Goal: Task Accomplishment & Management: Use online tool/utility

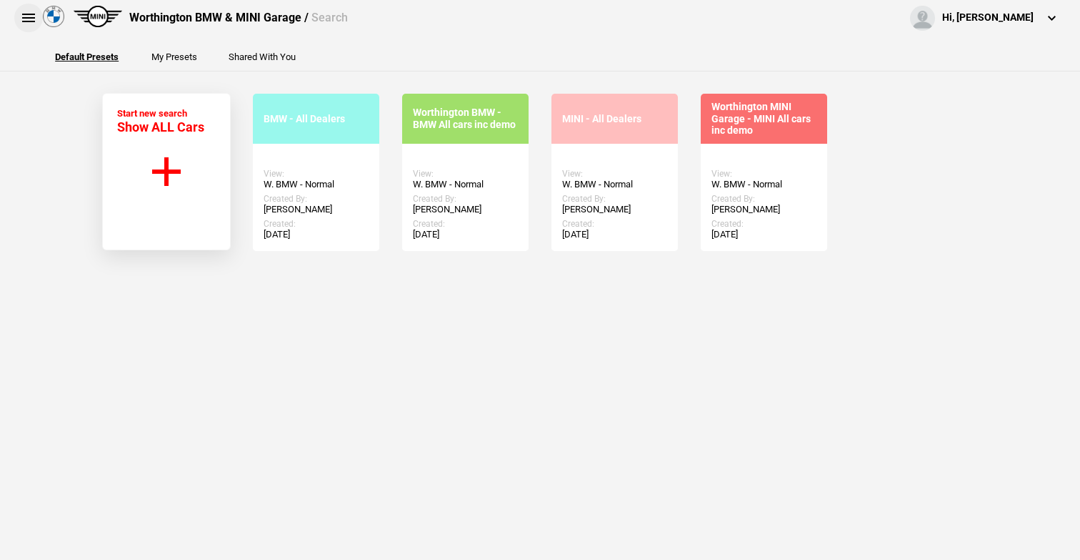
click at [30, 14] on button at bounding box center [28, 18] width 29 height 29
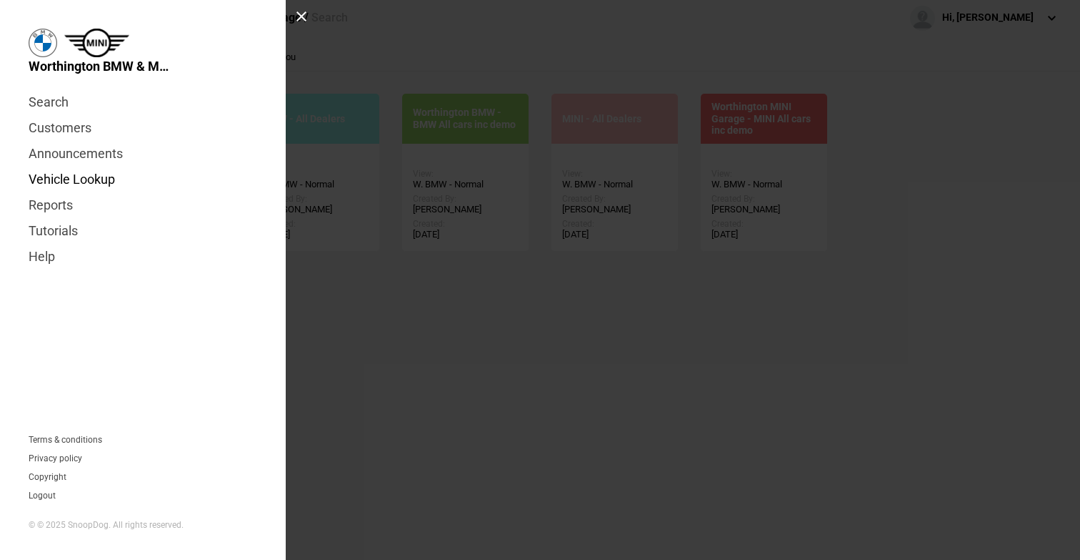
click at [104, 181] on link "Vehicle Lookup" at bounding box center [143, 179] width 229 height 26
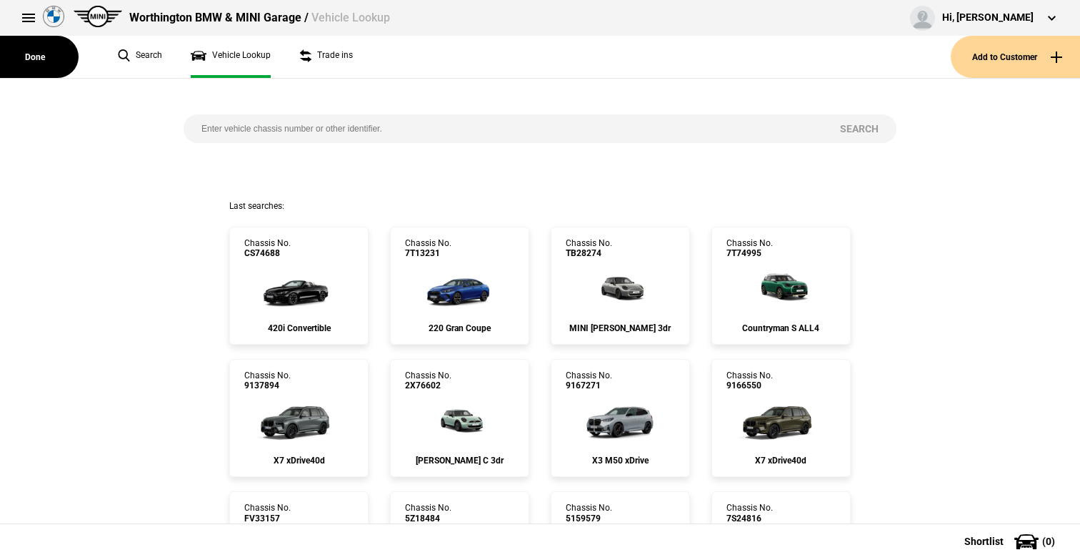
click at [289, 134] on input "search" at bounding box center [503, 128] width 639 height 29
paste input "WBA66GP040N348794"
type input "WBA66GP040N348794"
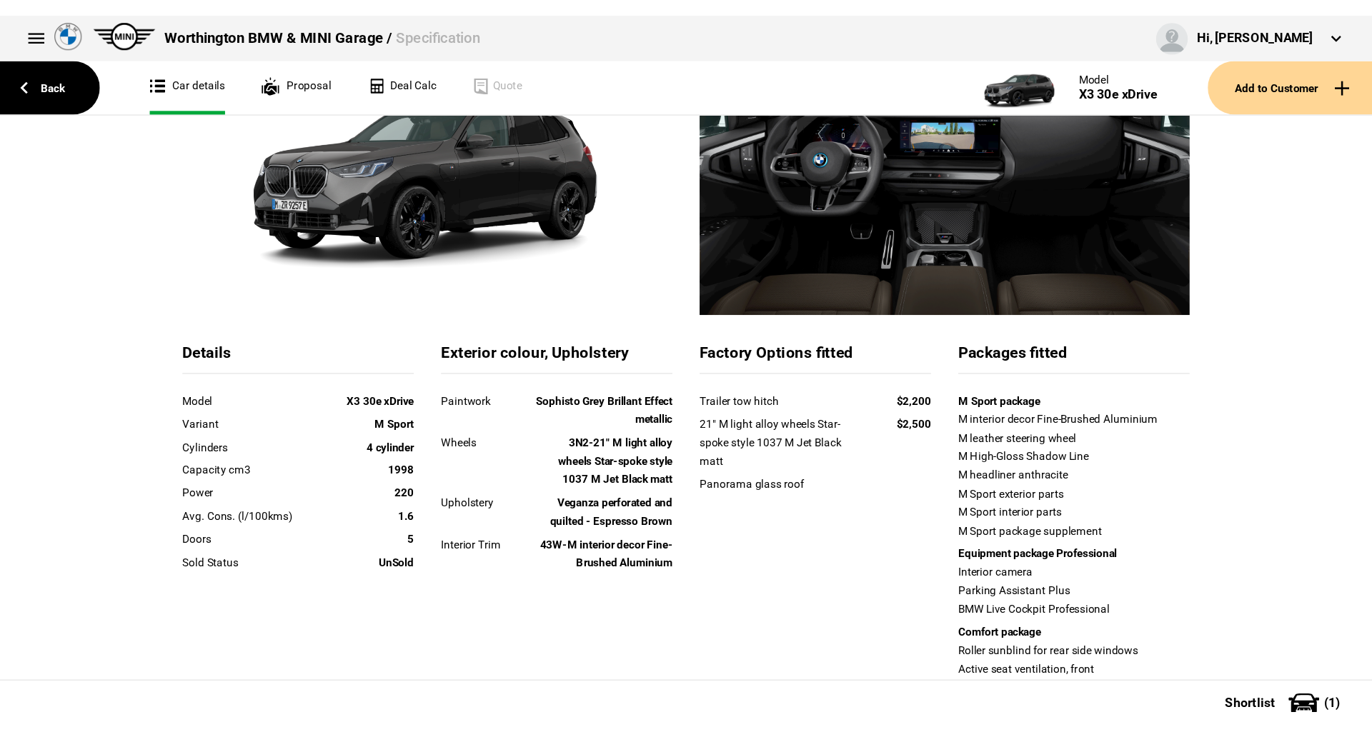
scroll to position [154, 0]
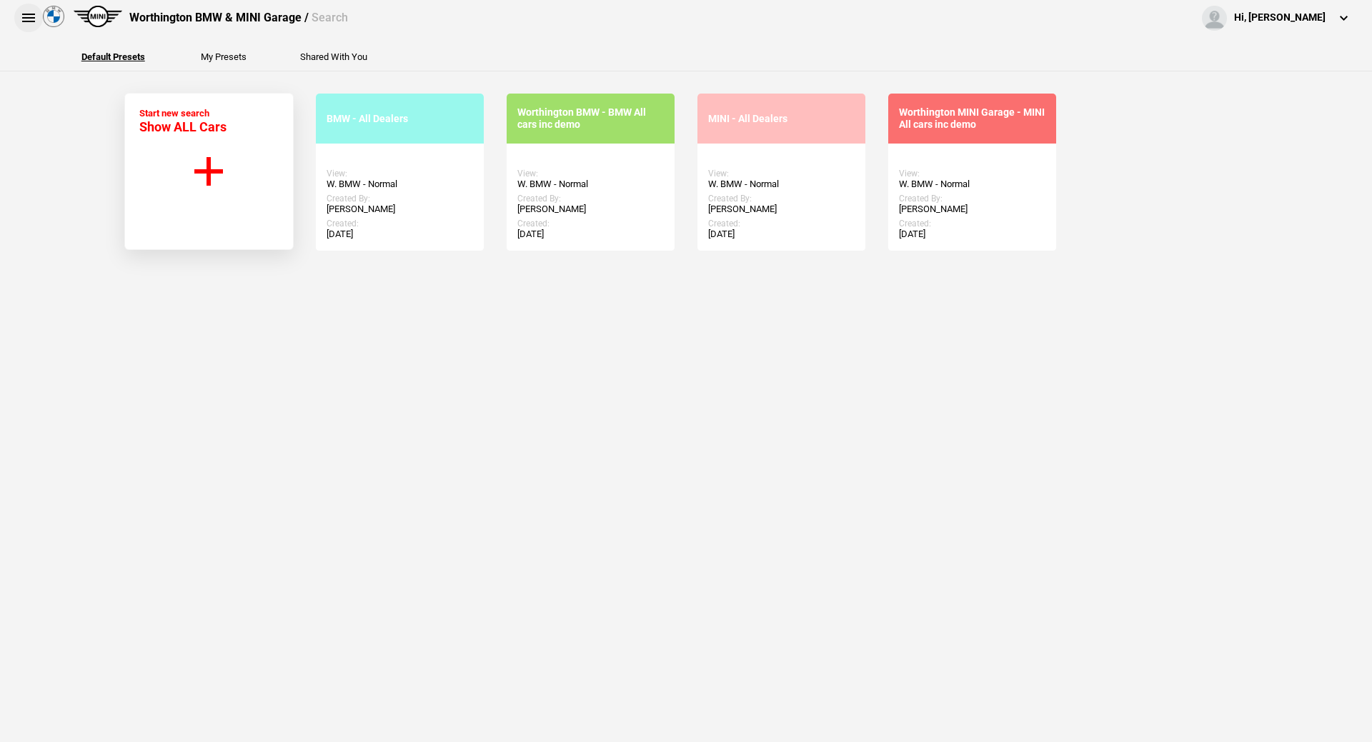
click at [27, 24] on button at bounding box center [28, 18] width 29 height 29
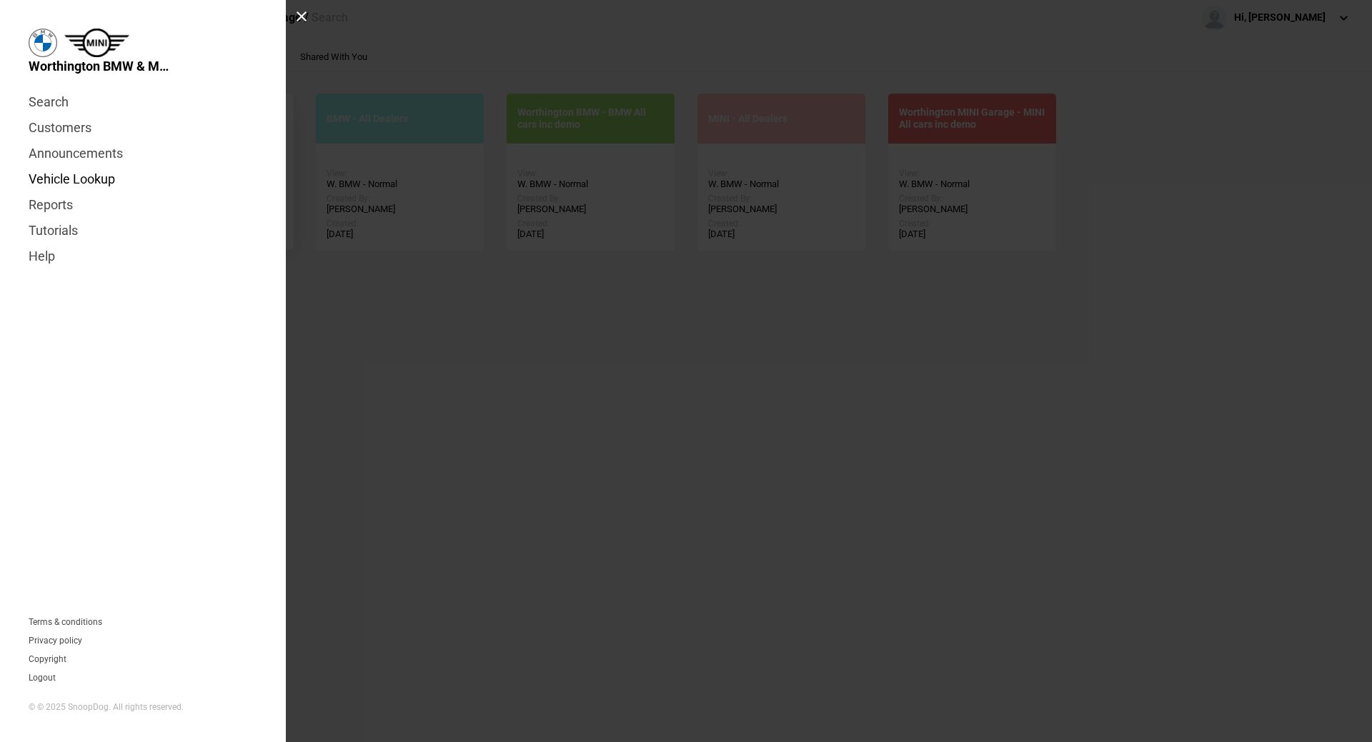
click at [111, 174] on link "Vehicle Lookup" at bounding box center [143, 179] width 229 height 26
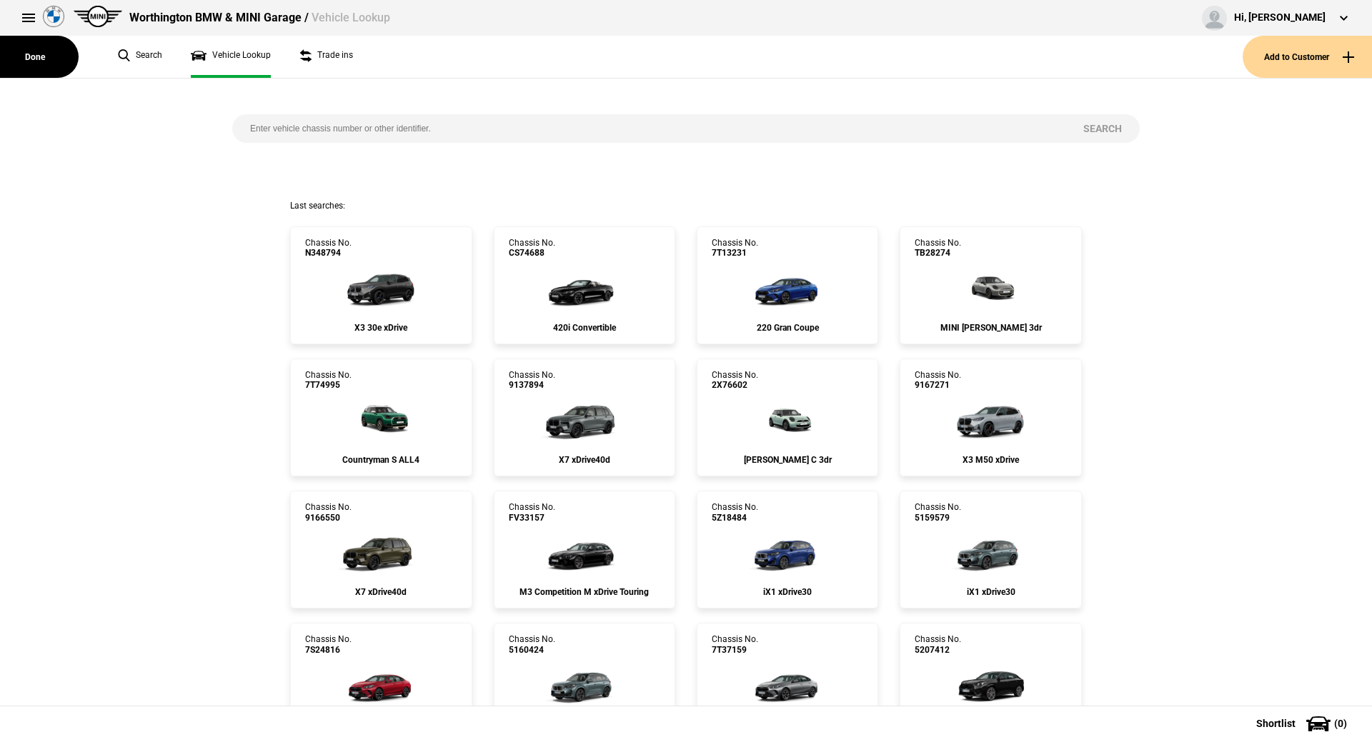
click at [387, 121] on input "search" at bounding box center [648, 128] width 833 height 29
paste input "[US_VEHICLE_IDENTIFICATION_NUMBER]"
type input "[US_VEHICLE_IDENTIFICATION_NUMBER]"
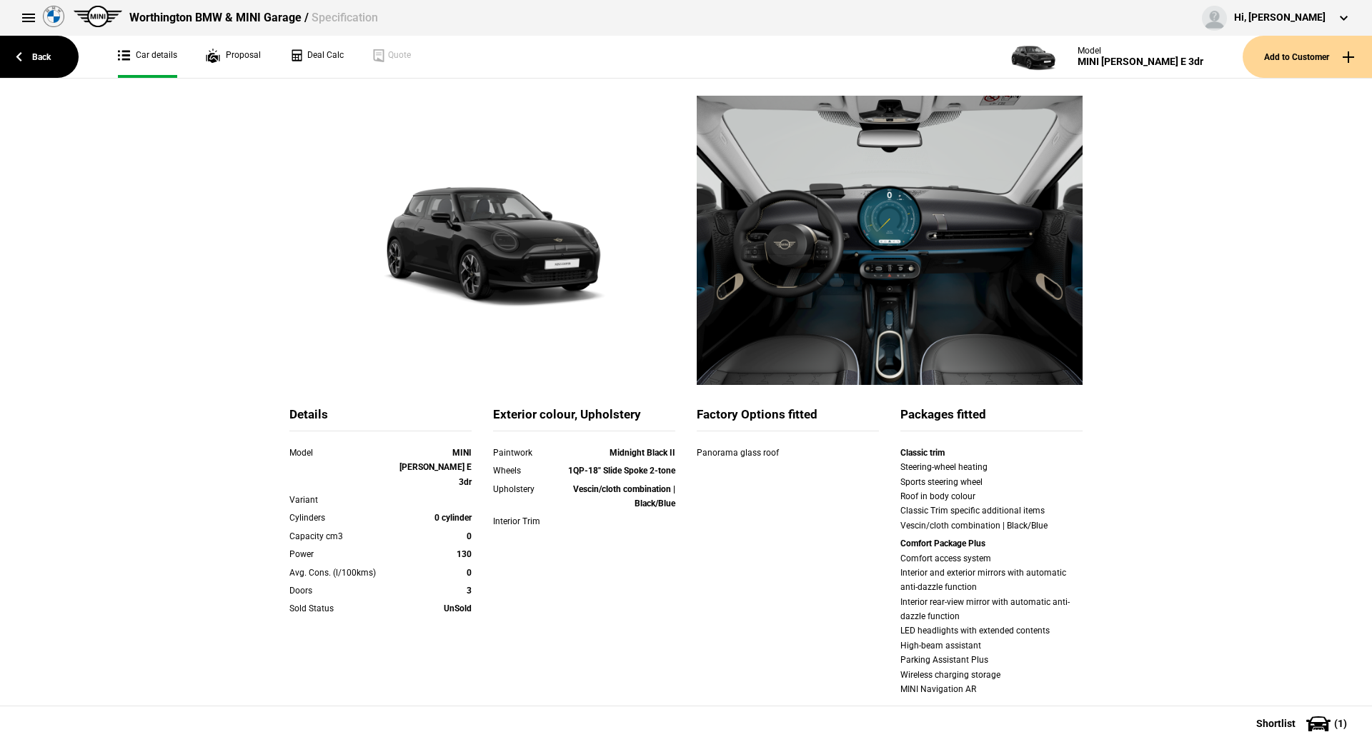
scroll to position [143, 0]
